Goal: Find specific page/section

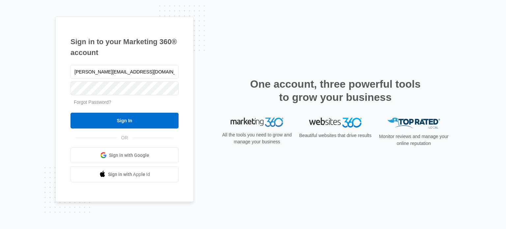
type input "[PERSON_NAME][EMAIL_ADDRESS][DOMAIN_NAME]"
click at [70, 113] on input "Sign In" at bounding box center [124, 121] width 108 height 16
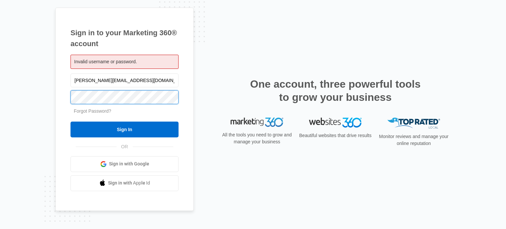
click at [70, 122] on input "Sign In" at bounding box center [124, 130] width 108 height 16
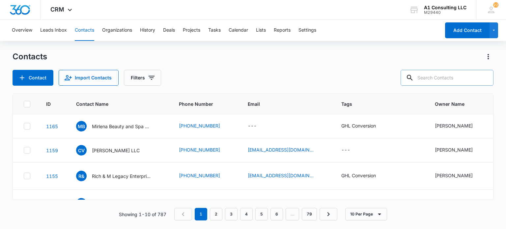
click at [458, 80] on input "text" at bounding box center [446, 78] width 93 height 16
type input "evag"
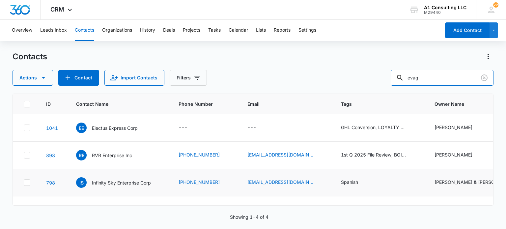
scroll to position [21, 0]
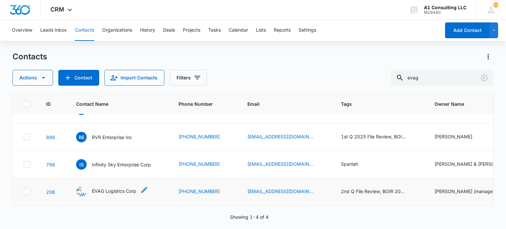
click at [117, 187] on p "EVAG Logistics Corp" at bounding box center [114, 190] width 44 height 7
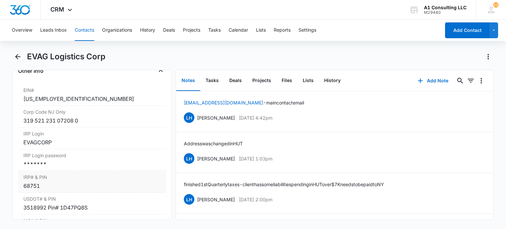
scroll to position [889, 0]
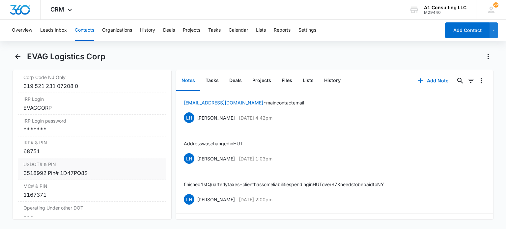
click at [45, 174] on div "3518992 Pin# 1D47PQ8S" at bounding box center [91, 173] width 137 height 8
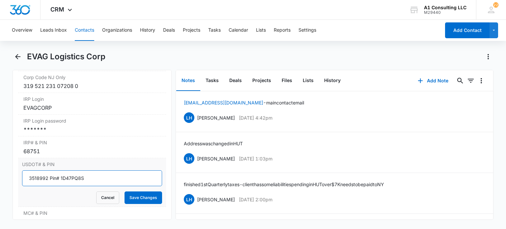
drag, startPoint x: 47, startPoint y: 175, endPoint x: 19, endPoint y: 180, distance: 29.1
click at [19, 179] on div "USDOT# & PIN 3518992 Pin# 1D47PQ8S Cancel Save Changes" at bounding box center [92, 182] width 148 height 49
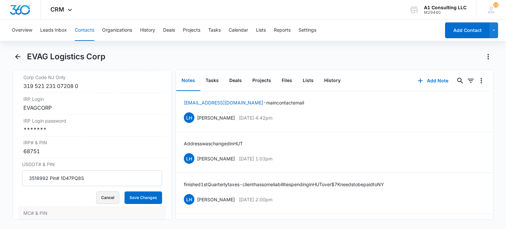
click at [111, 199] on button "Cancel" at bounding box center [107, 197] width 23 height 13
